Goal: Find contact information: Find contact information

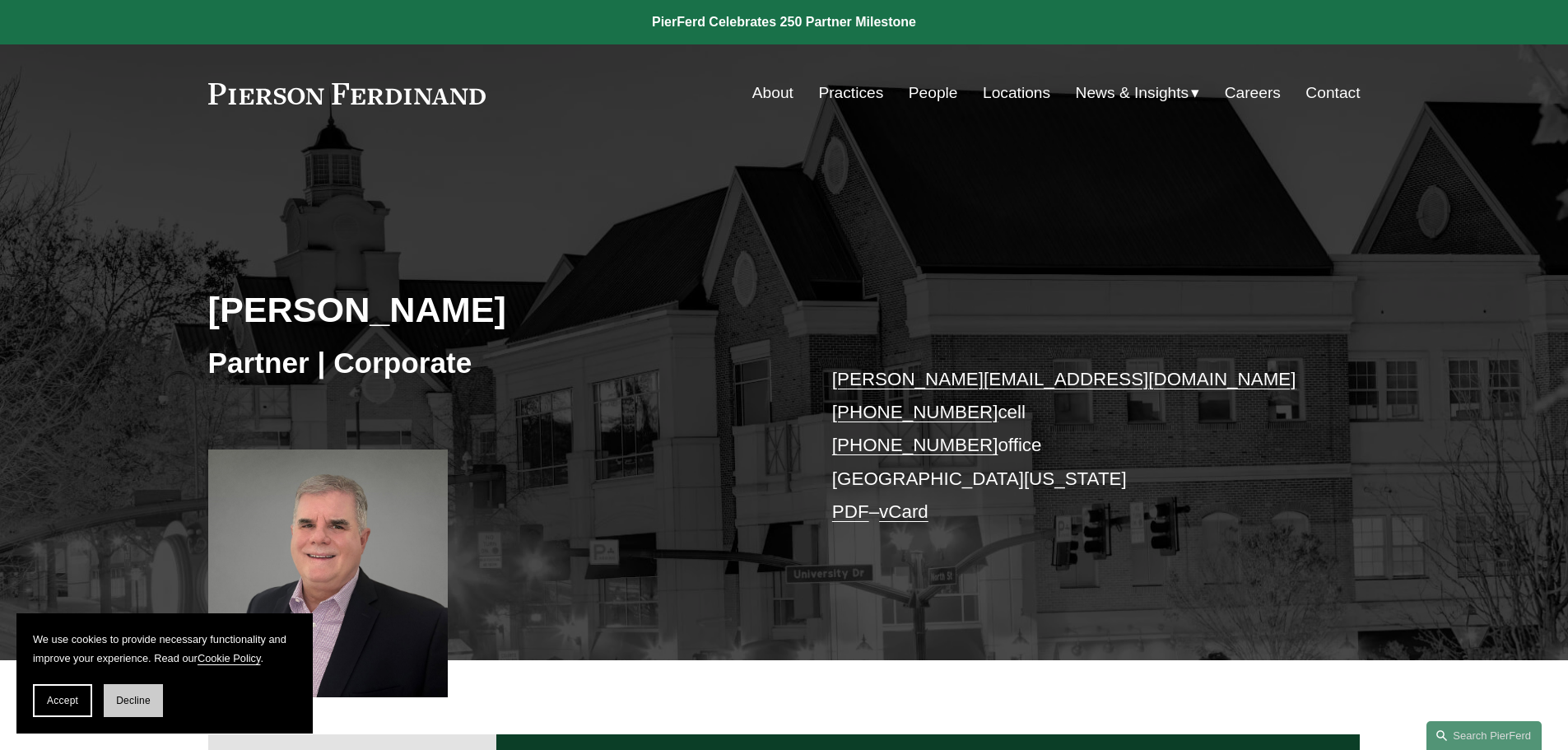
click at [130, 695] on span "Decline" at bounding box center [133, 701] width 34 height 12
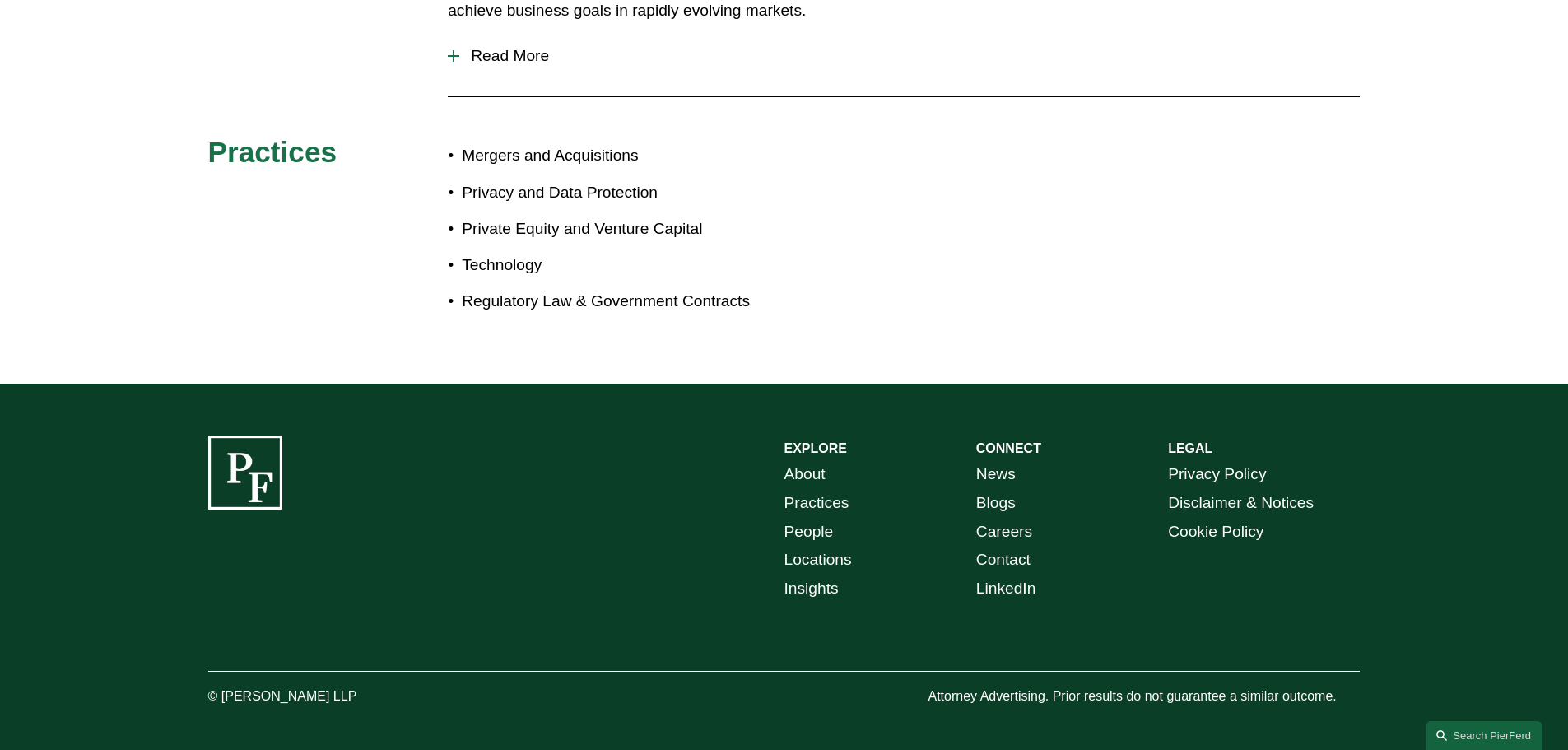
scroll to position [937, 0]
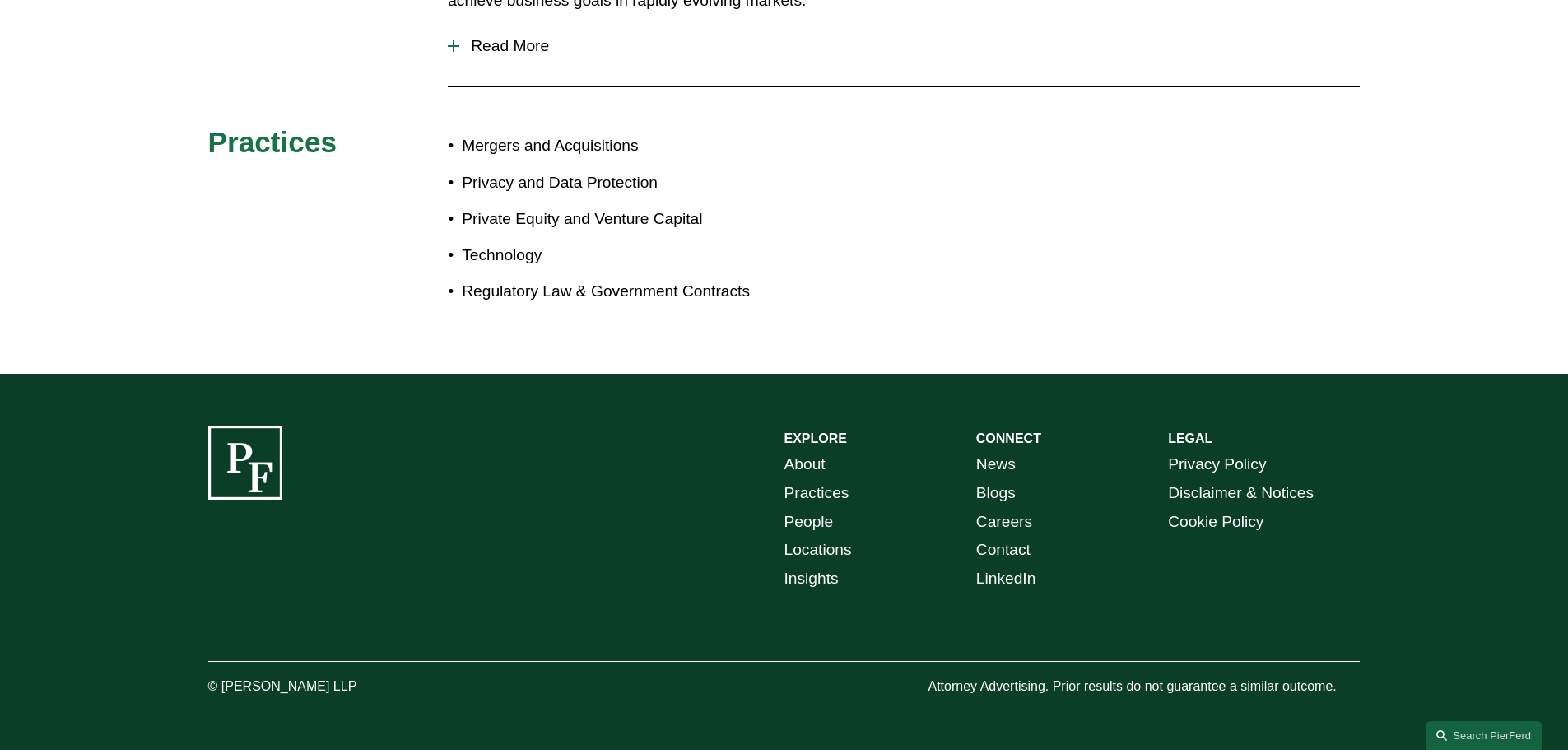
click at [1022, 551] on link "Contact" at bounding box center [1004, 550] width 55 height 28
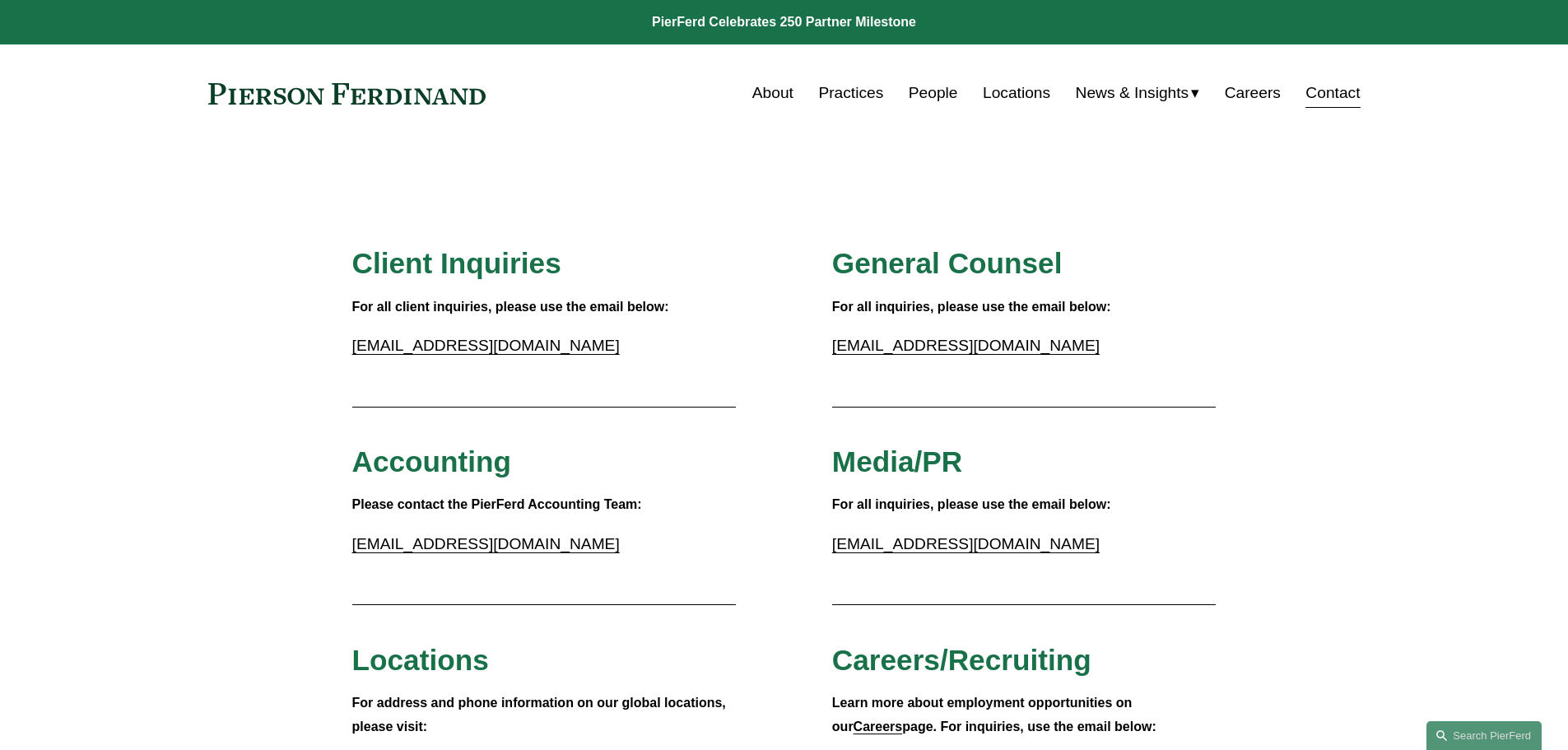
click at [1044, 96] on link "Locations" at bounding box center [1016, 93] width 68 height 31
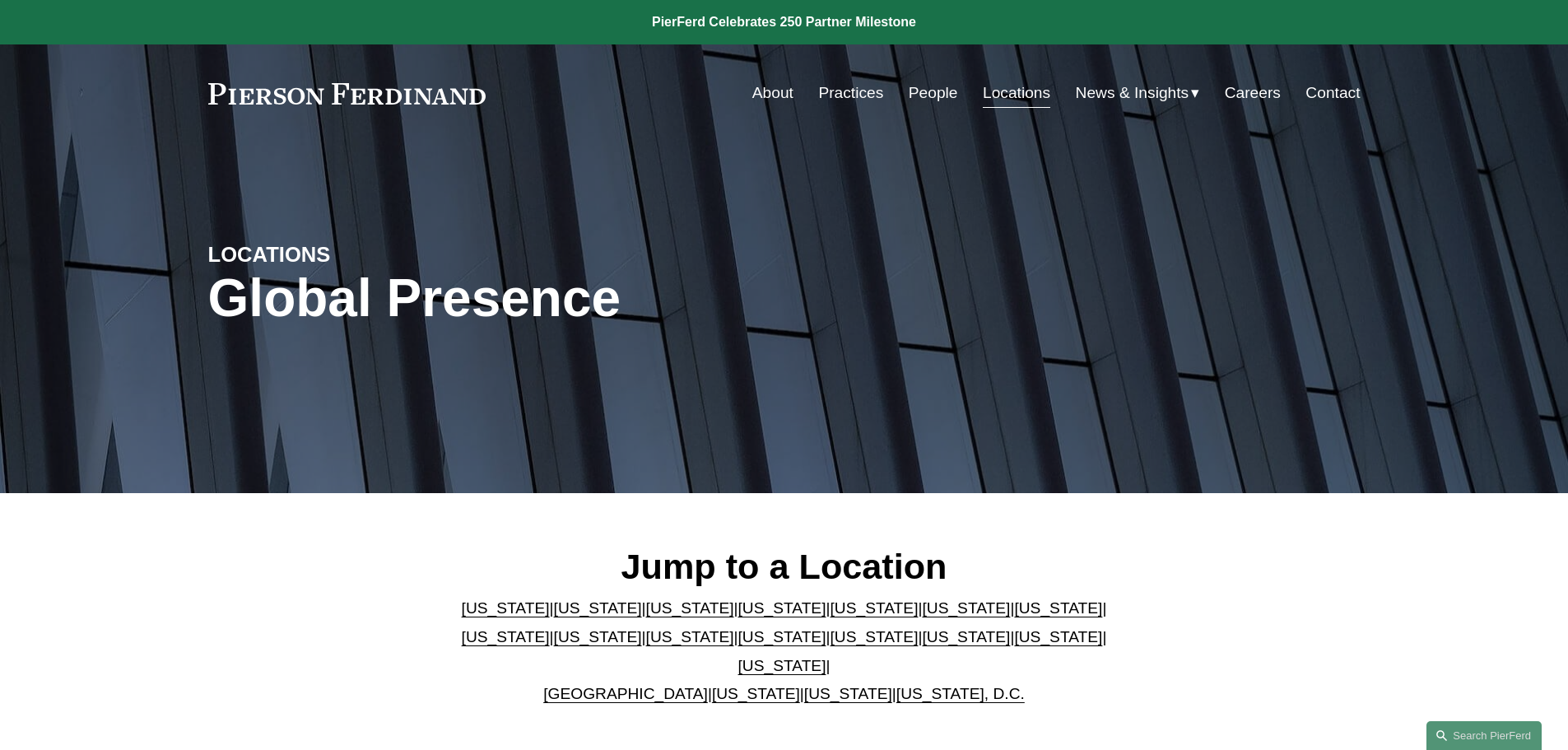
click at [721, 685] on link "Virginia" at bounding box center [757, 694] width 88 height 18
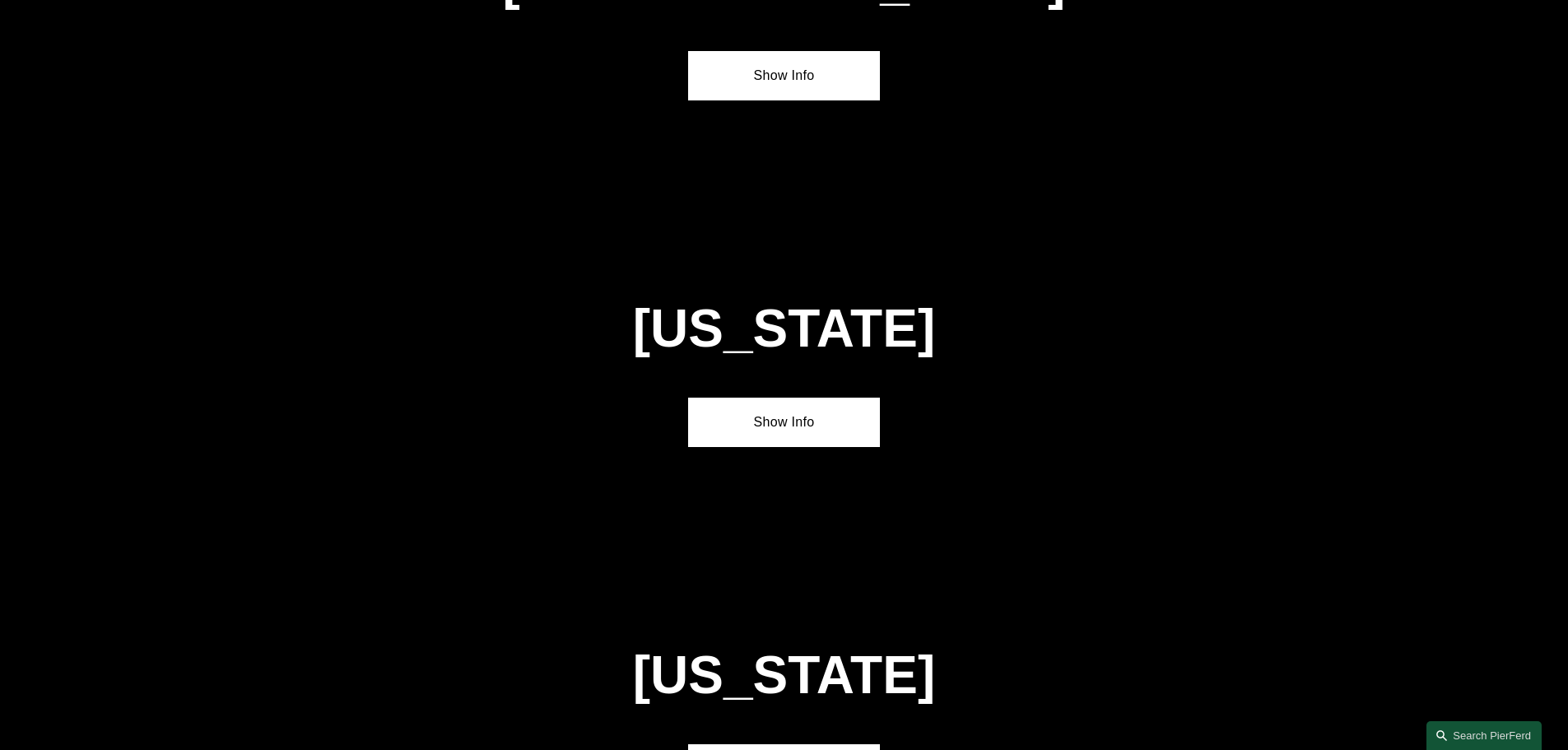
scroll to position [6300, 0]
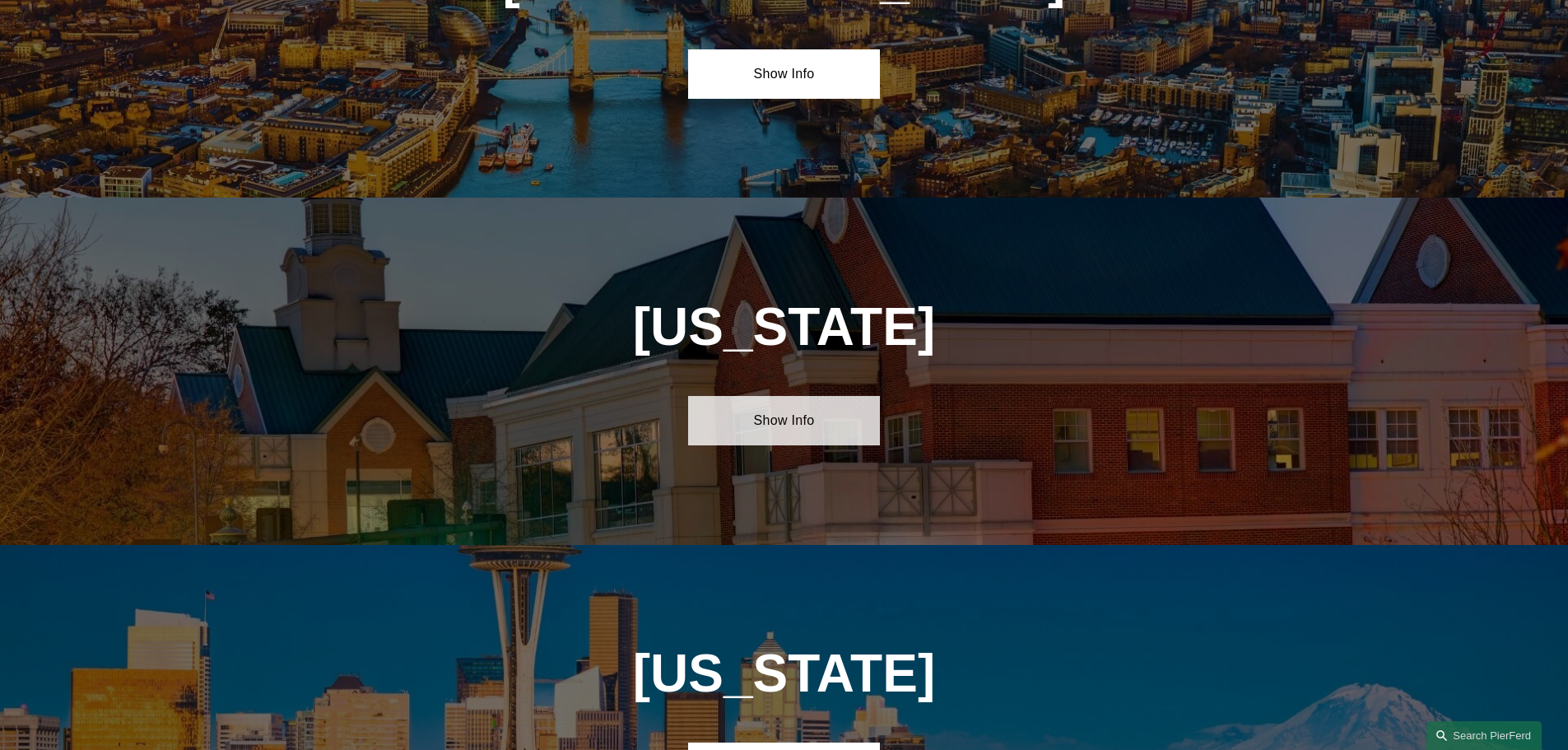
click at [822, 397] on link "Show Info" at bounding box center [784, 421] width 192 height 49
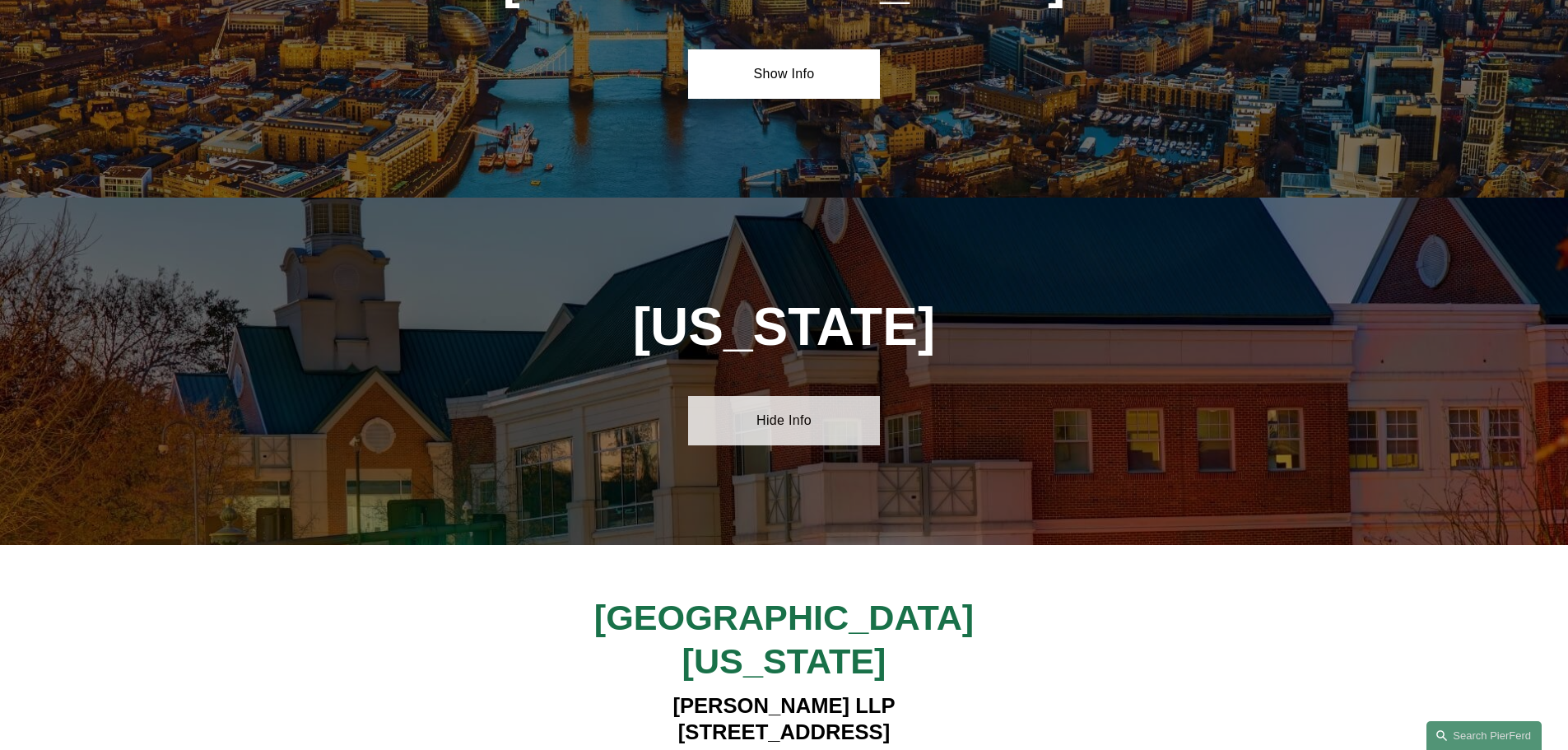
click at [822, 397] on link "Hide Info" at bounding box center [784, 421] width 192 height 49
